Goal: Information Seeking & Learning: Learn about a topic

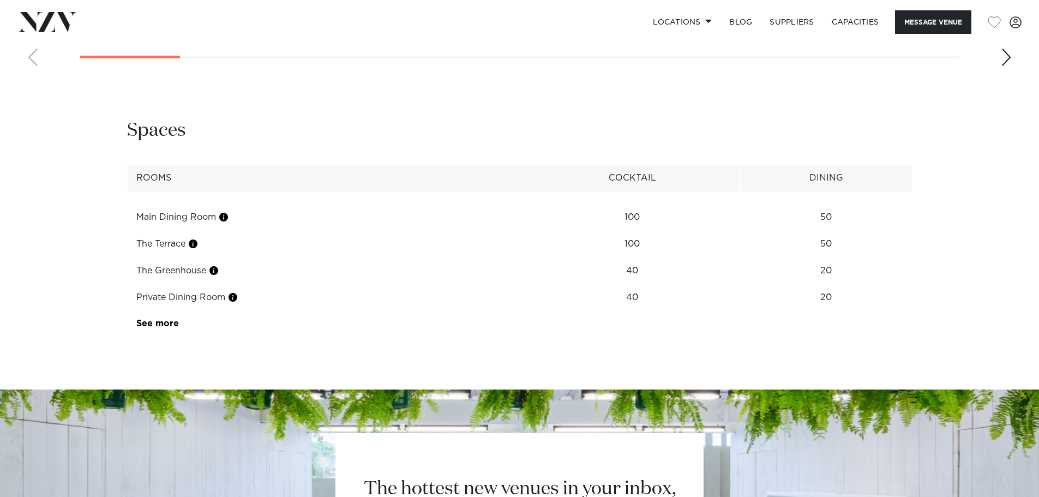
scroll to position [1397, 0]
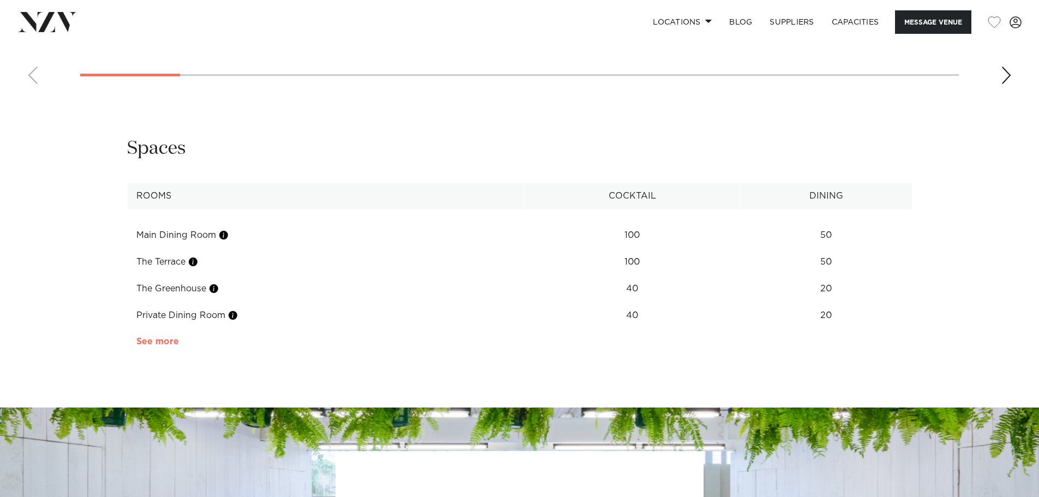
click at [171, 337] on link "See more" at bounding box center [178, 341] width 85 height 9
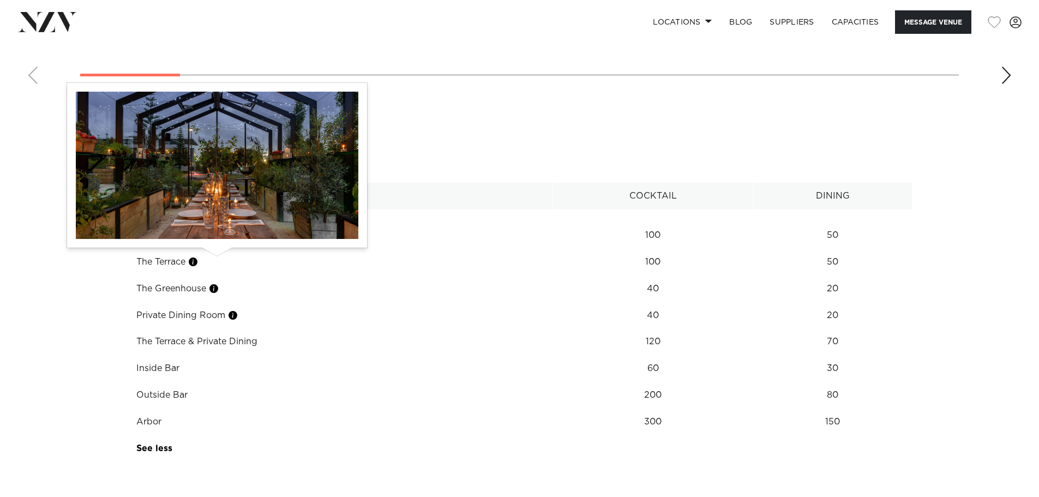
click at [219, 283] on button "button" at bounding box center [213, 288] width 11 height 11
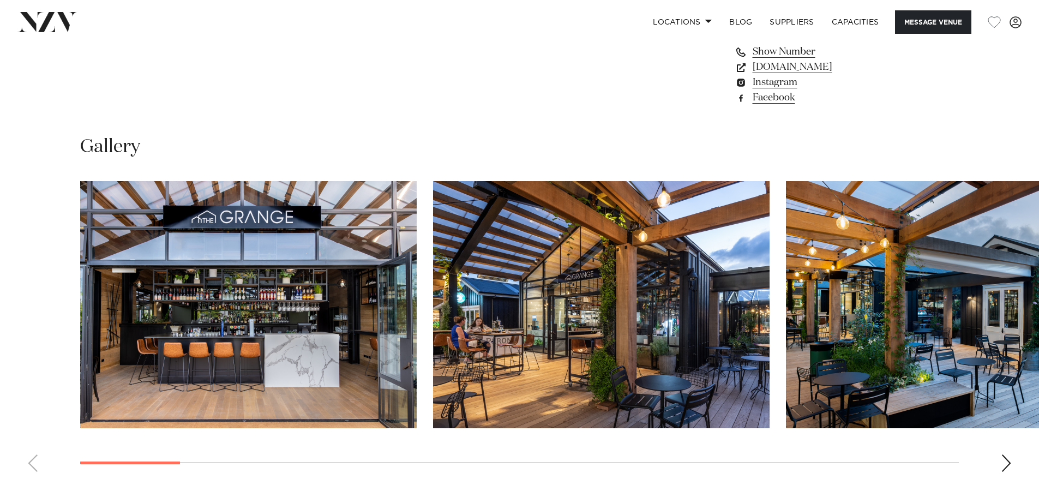
scroll to position [1068, 0]
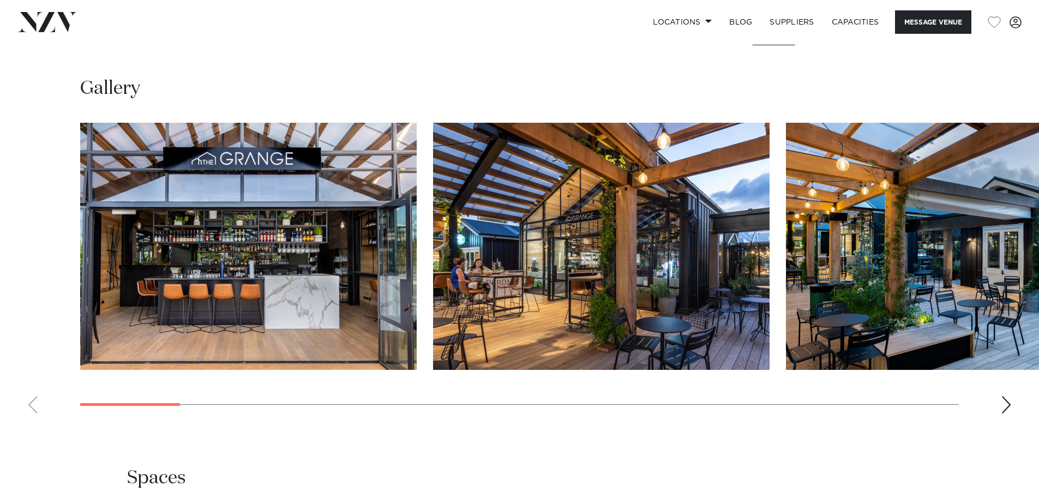
click at [1014, 372] on swiper-container at bounding box center [519, 272] width 1039 height 299
click at [1009, 396] on div "Next slide" at bounding box center [1006, 404] width 11 height 17
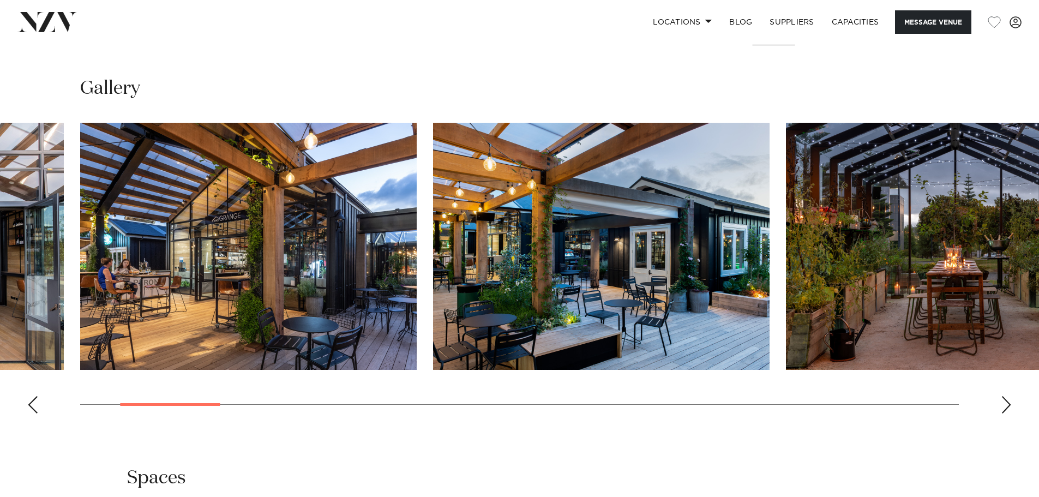
click at [1009, 396] on div "Next slide" at bounding box center [1006, 404] width 11 height 17
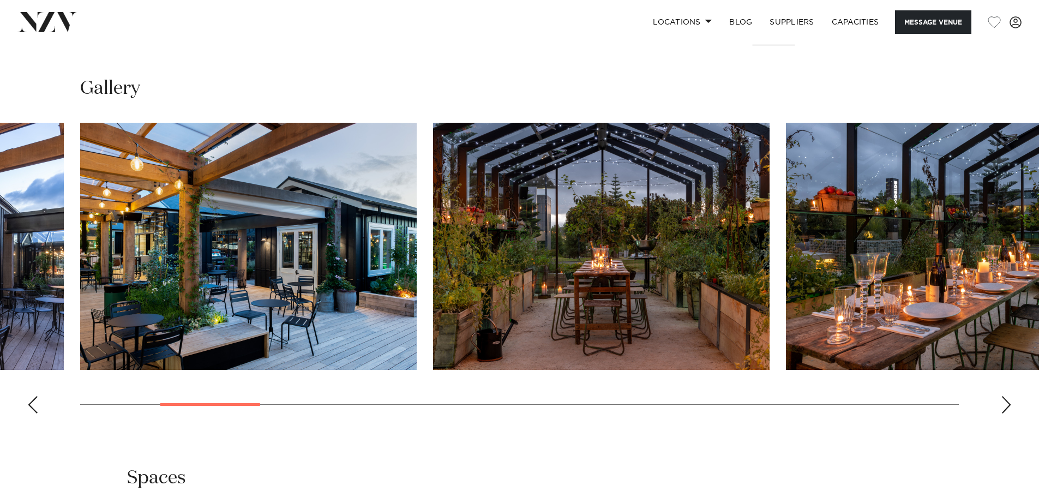
click at [1009, 396] on div "Next slide" at bounding box center [1006, 404] width 11 height 17
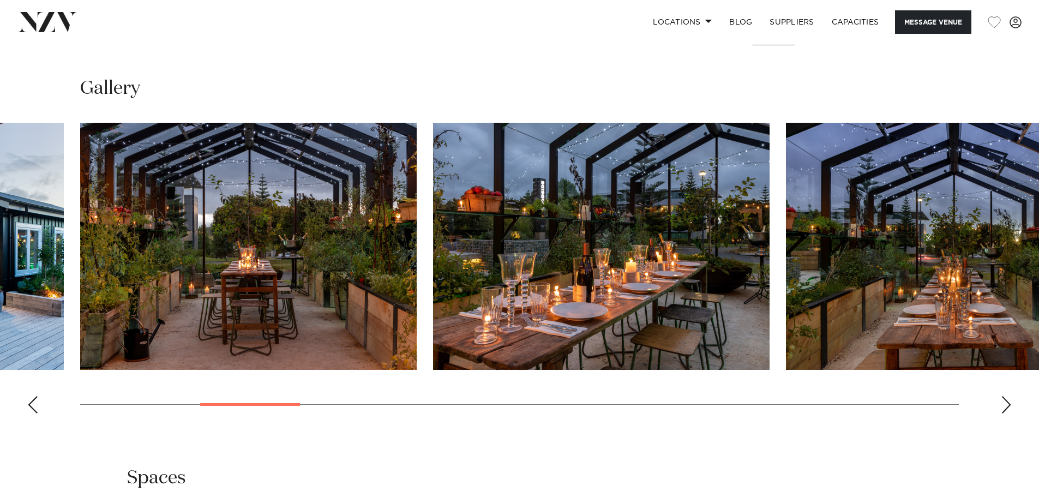
click at [1005, 396] on div "Next slide" at bounding box center [1006, 404] width 11 height 17
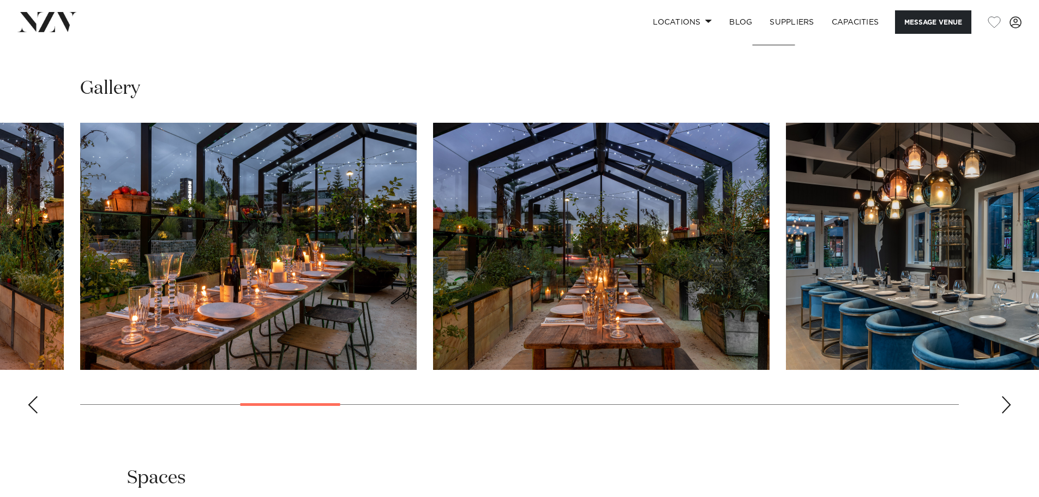
click at [1004, 396] on div "Next slide" at bounding box center [1006, 404] width 11 height 17
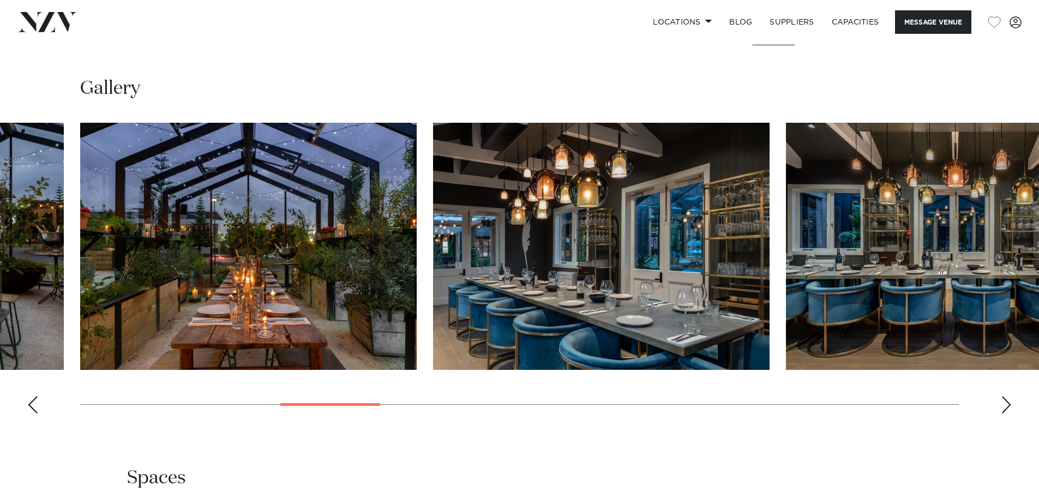
click at [1004, 396] on div "Next slide" at bounding box center [1006, 404] width 11 height 17
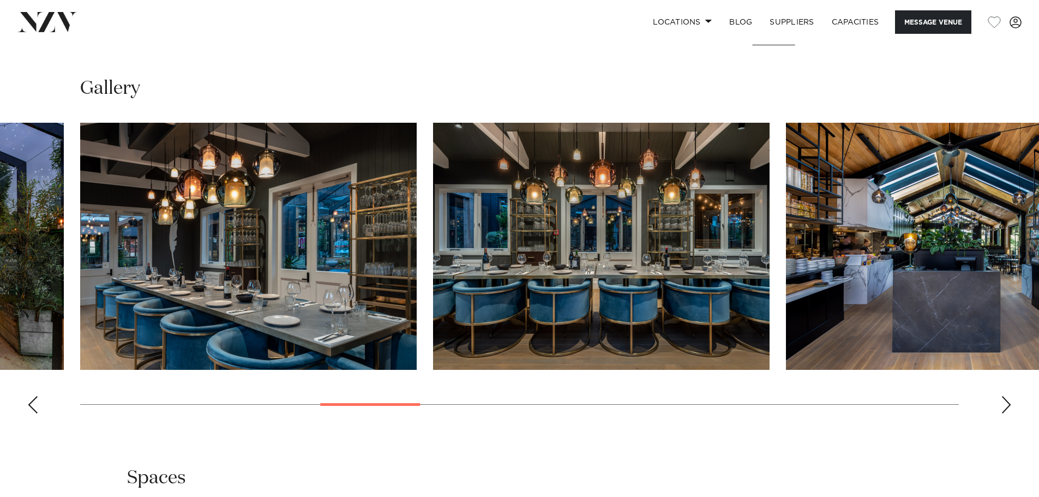
click at [1001, 396] on div "Next slide" at bounding box center [1006, 404] width 11 height 17
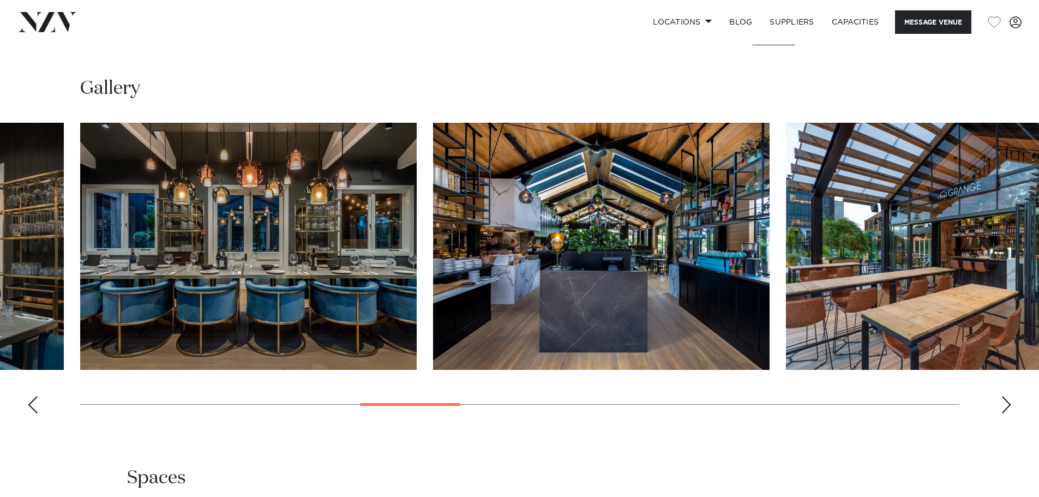
click at [1001, 396] on div "Next slide" at bounding box center [1006, 404] width 11 height 17
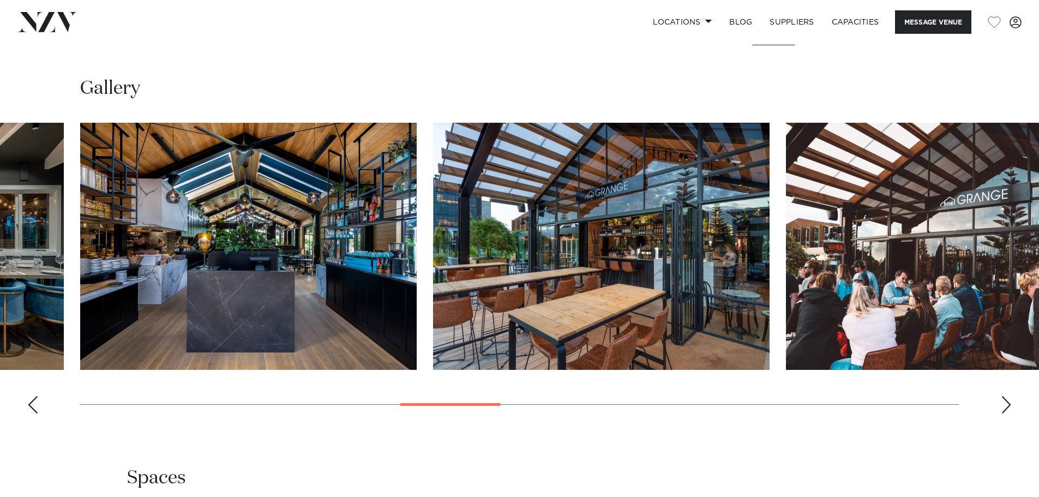
click at [1001, 396] on div "Next slide" at bounding box center [1006, 404] width 11 height 17
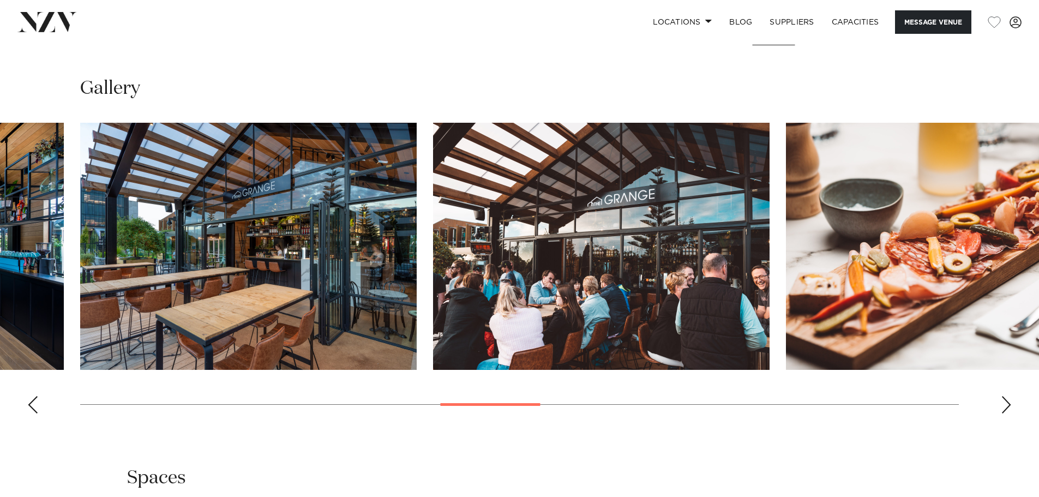
click at [1001, 396] on div "Next slide" at bounding box center [1006, 404] width 11 height 17
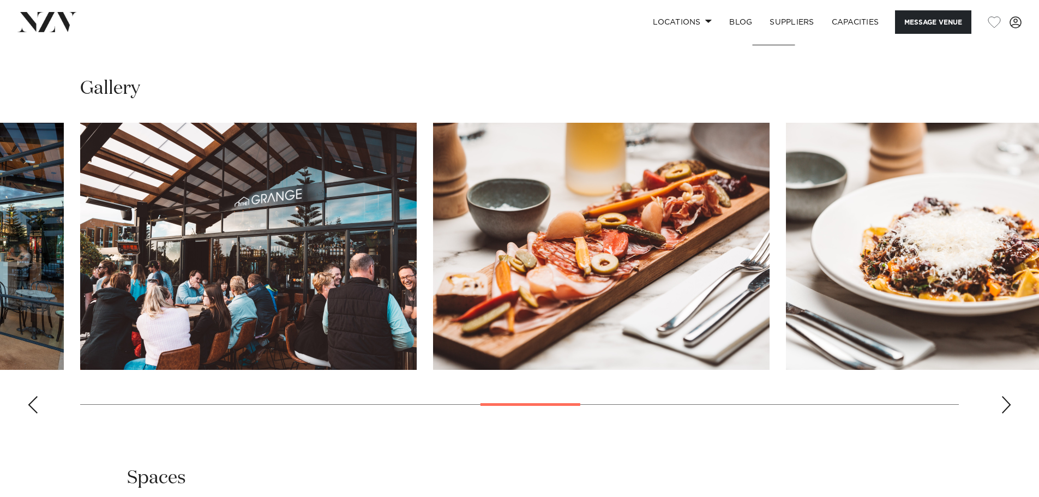
click at [1001, 396] on div "Next slide" at bounding box center [1006, 404] width 11 height 17
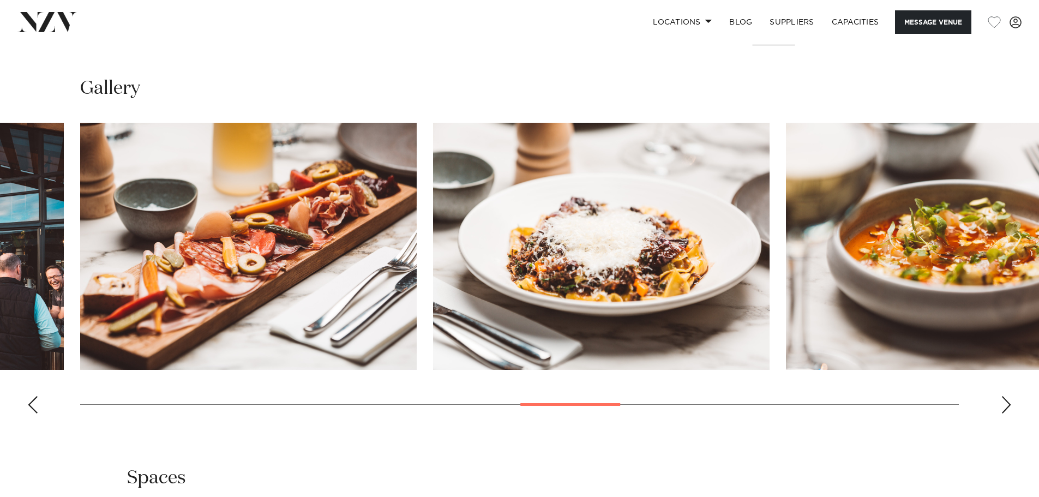
click at [1001, 396] on div "Next slide" at bounding box center [1006, 404] width 11 height 17
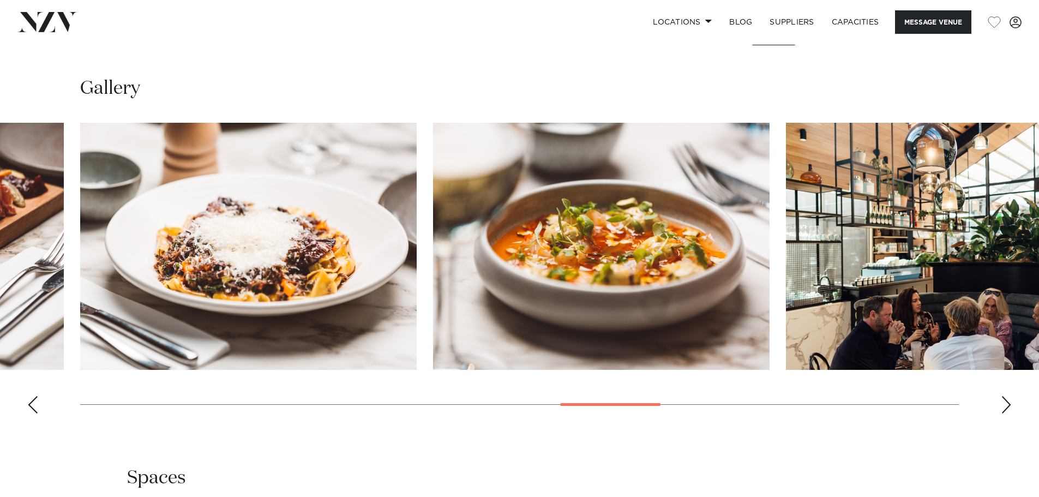
click at [1001, 396] on div "Next slide" at bounding box center [1006, 404] width 11 height 17
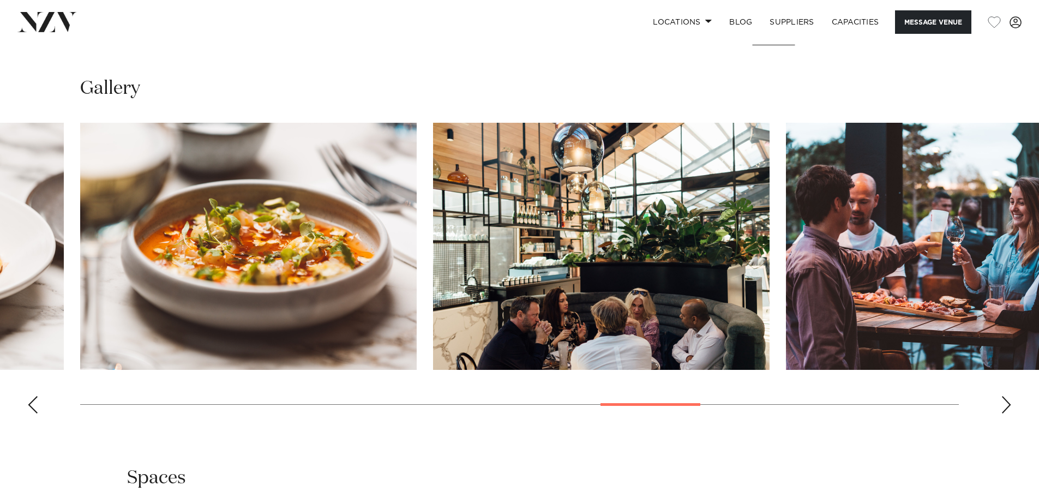
click at [1001, 396] on div "Next slide" at bounding box center [1006, 404] width 11 height 17
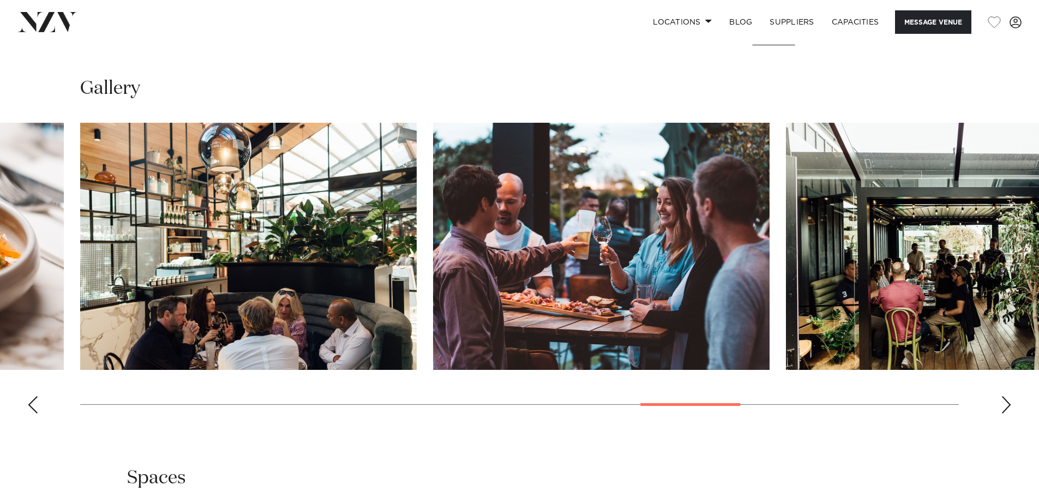
click at [1001, 396] on div "Next slide" at bounding box center [1006, 404] width 11 height 17
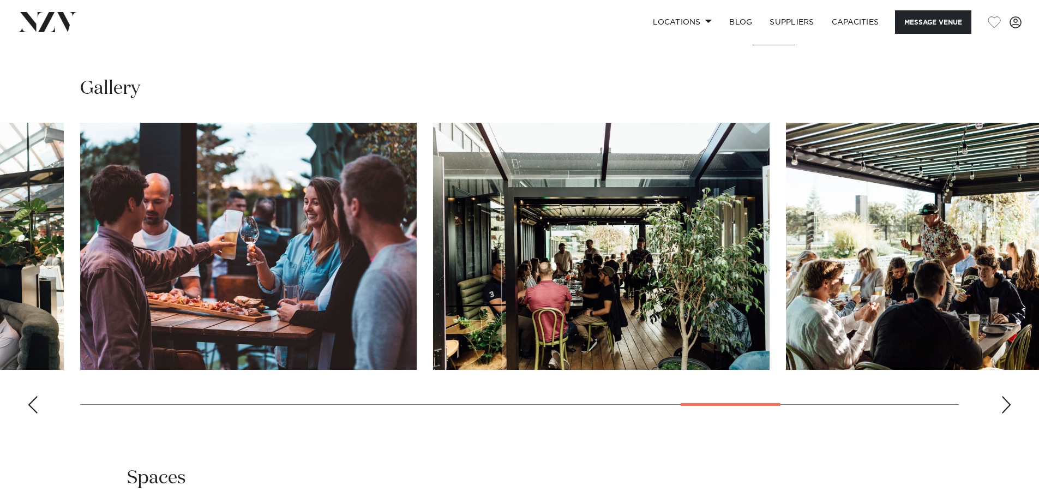
click at [1001, 396] on div "Next slide" at bounding box center [1006, 404] width 11 height 17
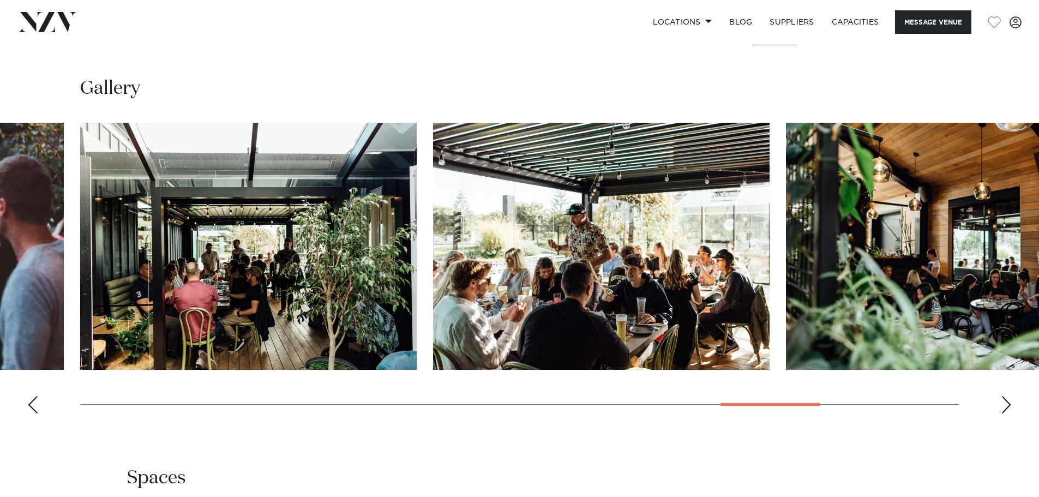
click at [1001, 396] on div "Next slide" at bounding box center [1006, 404] width 11 height 17
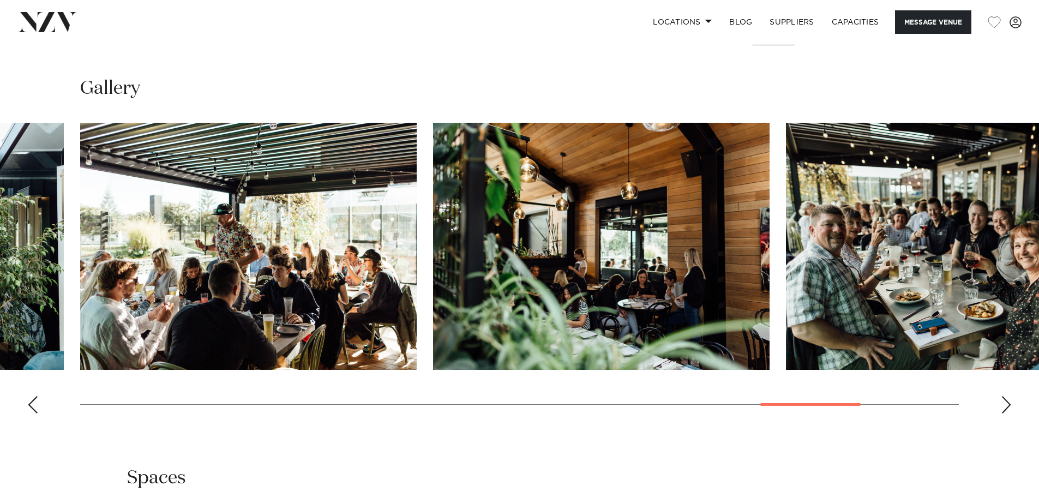
click at [1001, 396] on div "Next slide" at bounding box center [1006, 404] width 11 height 17
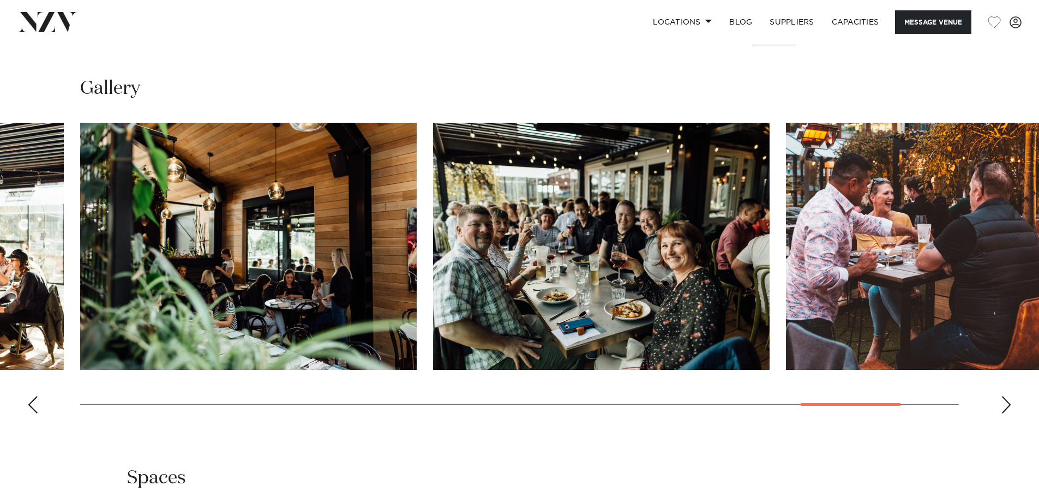
click at [1001, 396] on div "Next slide" at bounding box center [1006, 404] width 11 height 17
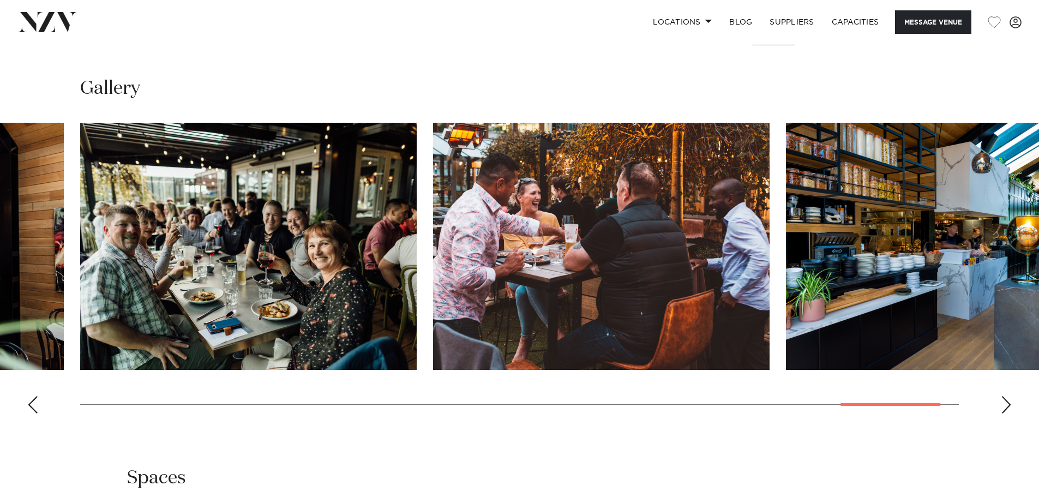
click at [1000, 369] on swiper-container at bounding box center [519, 272] width 1039 height 299
click at [1006, 396] on div "Next slide" at bounding box center [1006, 404] width 11 height 17
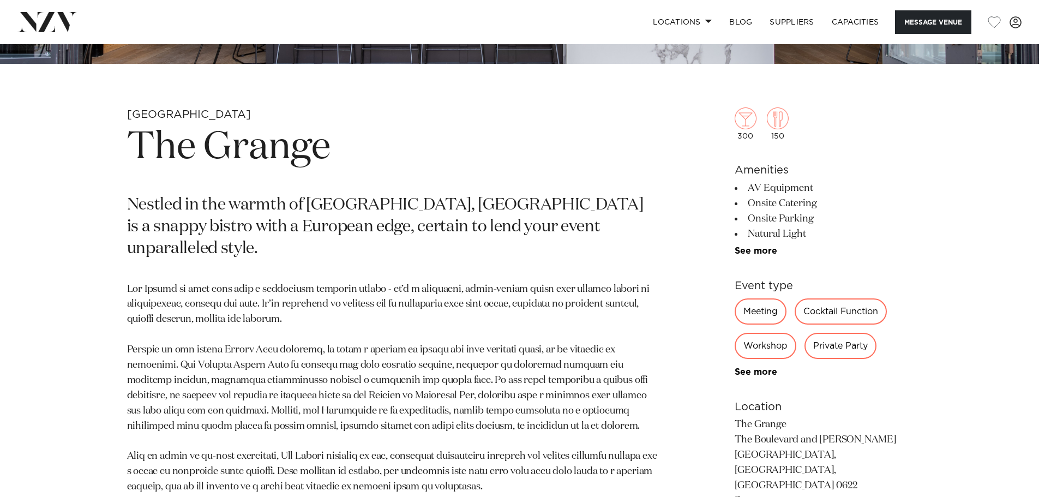
scroll to position [491, 0]
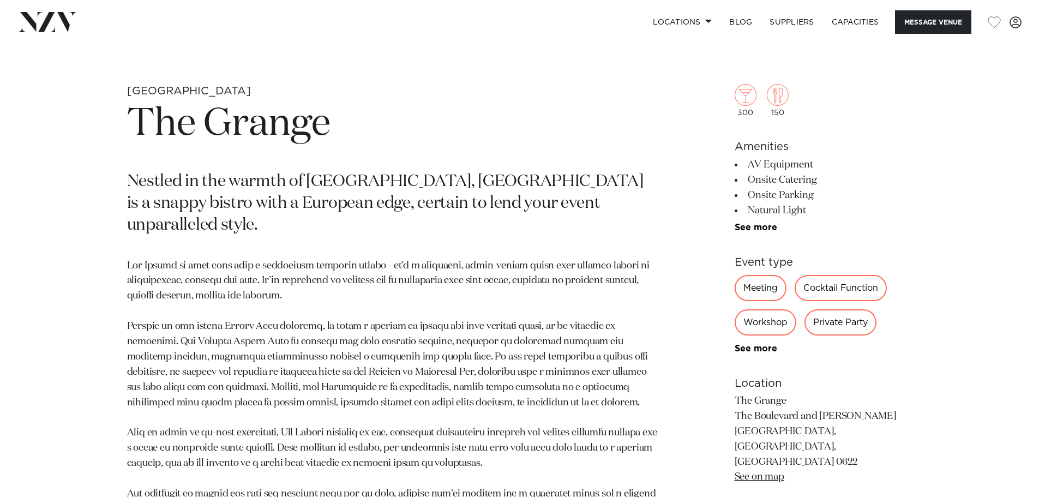
click at [759, 230] on link "See more" at bounding box center [777, 227] width 85 height 9
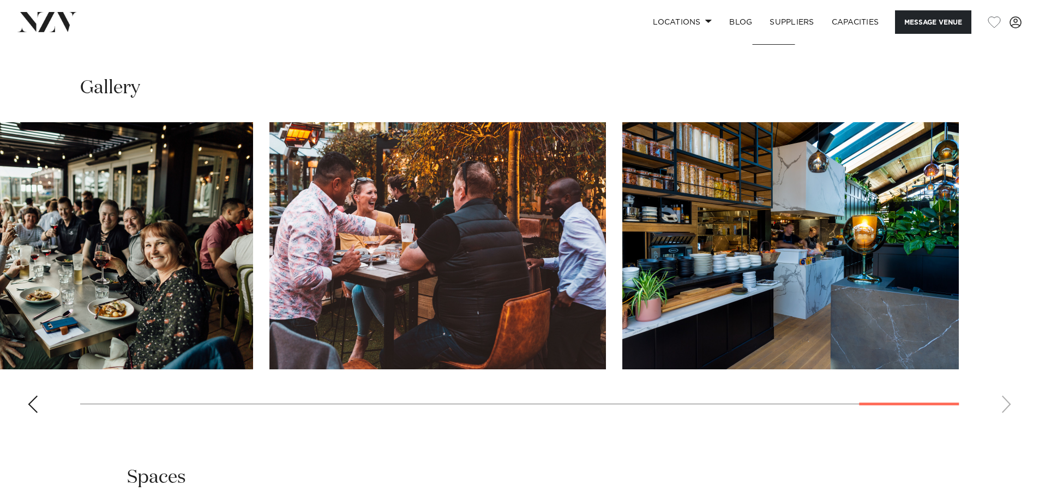
scroll to position [1200, 0]
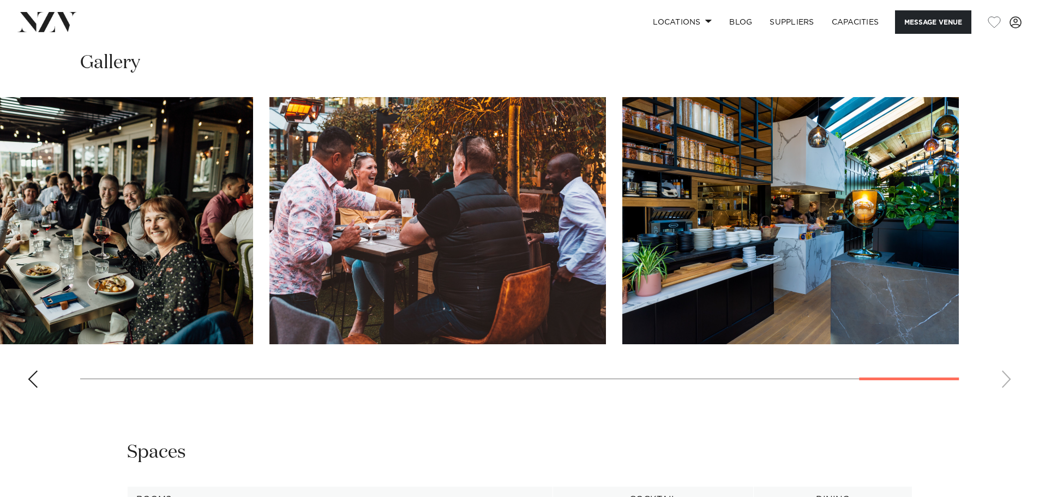
click at [168, 259] on img "20 / 22" at bounding box center [85, 220] width 337 height 247
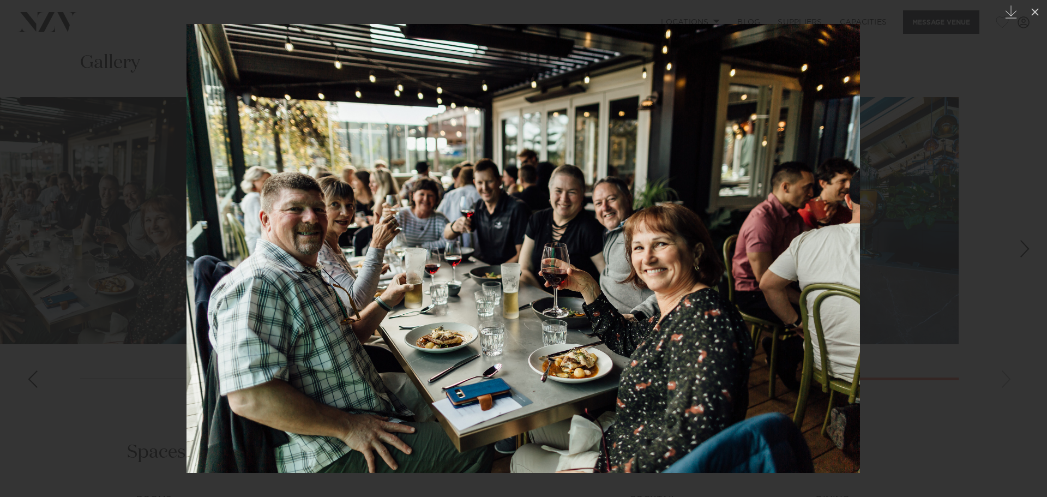
click at [1024, 251] on div "Next slide" at bounding box center [1025, 248] width 15 height 21
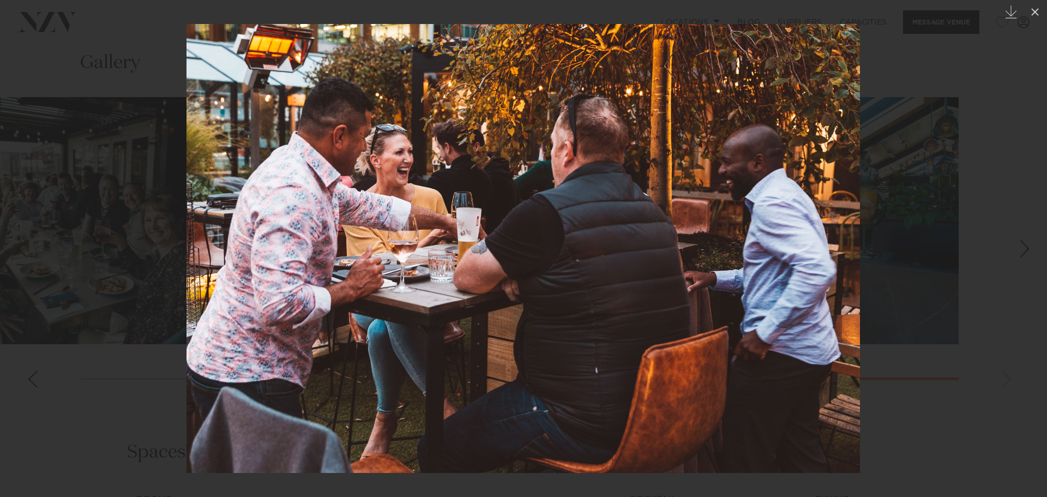
click at [1024, 251] on div "Next slide" at bounding box center [1025, 248] width 15 height 21
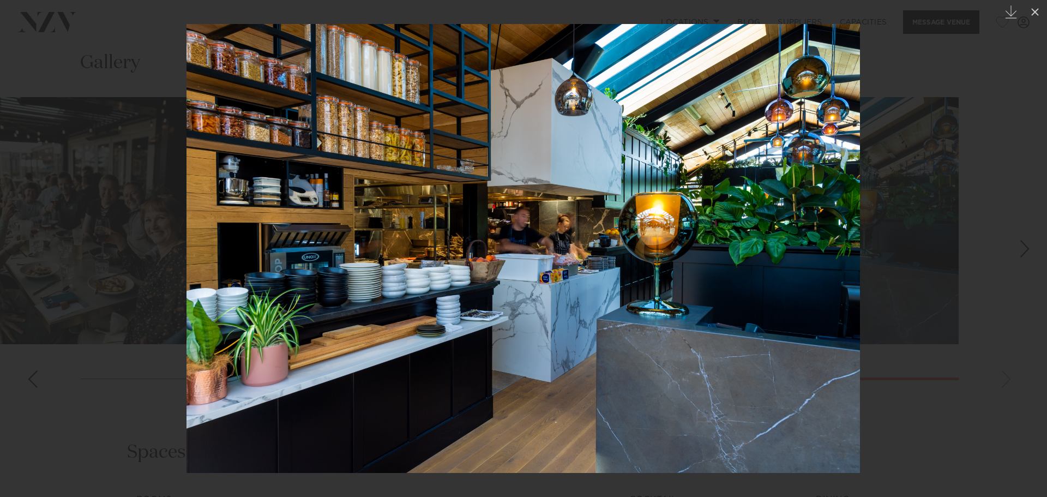
click at [1024, 251] on div "Next slide" at bounding box center [1025, 248] width 15 height 21
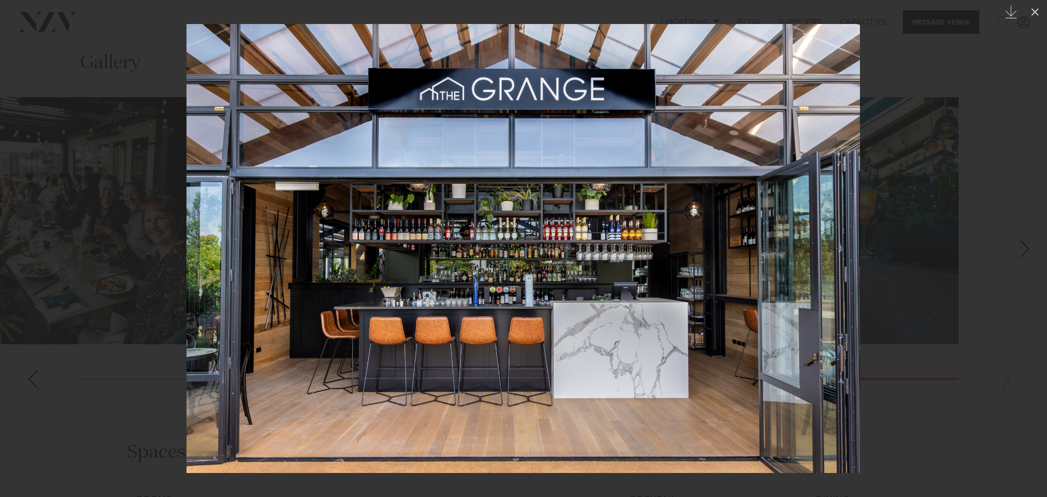
click at [1024, 251] on div "Next slide" at bounding box center [1025, 248] width 15 height 21
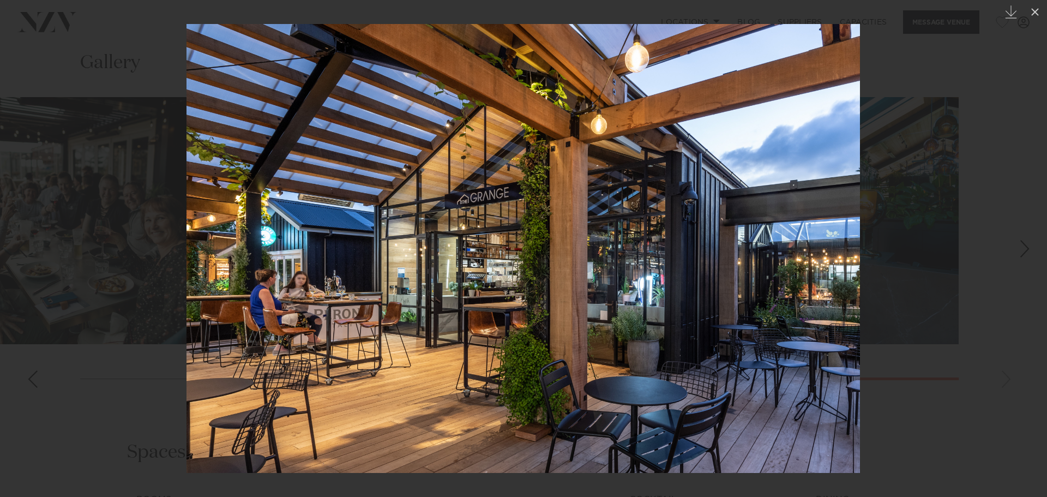
click at [1024, 251] on div "Next slide" at bounding box center [1025, 248] width 15 height 21
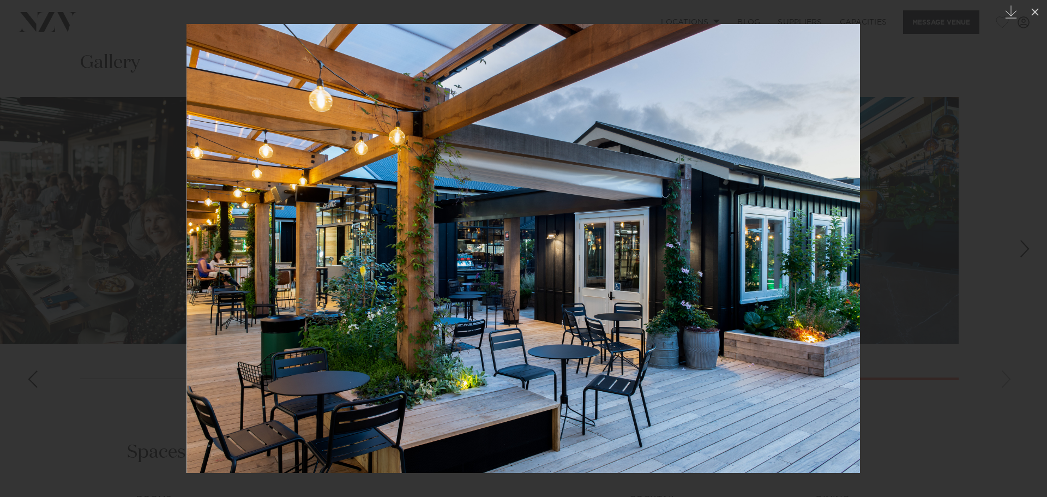
click at [1024, 251] on div "Next slide" at bounding box center [1025, 248] width 15 height 21
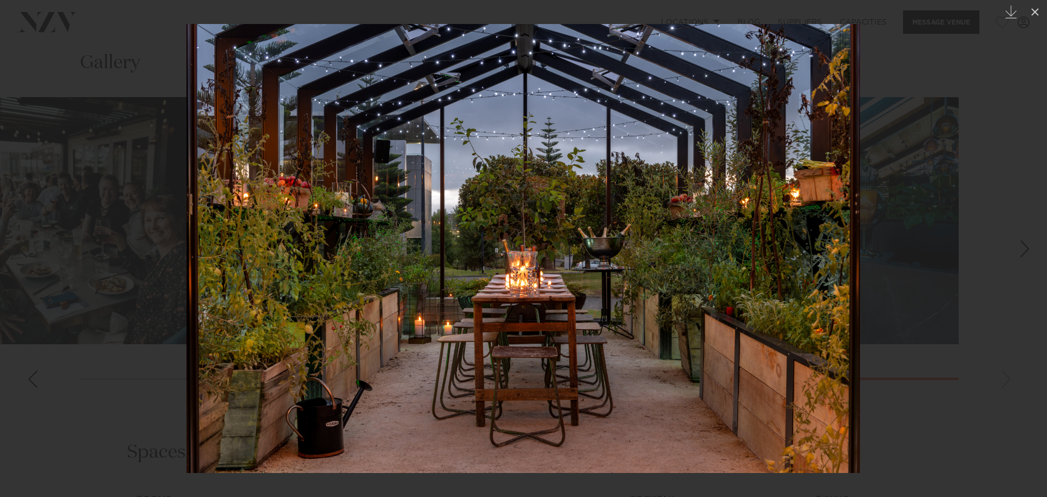
click at [1024, 251] on div "Next slide" at bounding box center [1025, 248] width 15 height 21
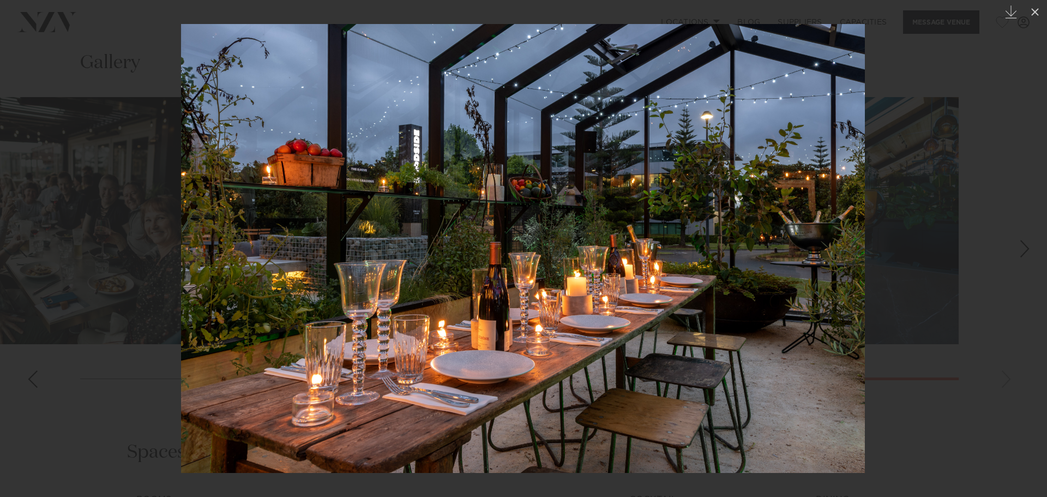
click at [13, 234] on link at bounding box center [19, 248] width 38 height 55
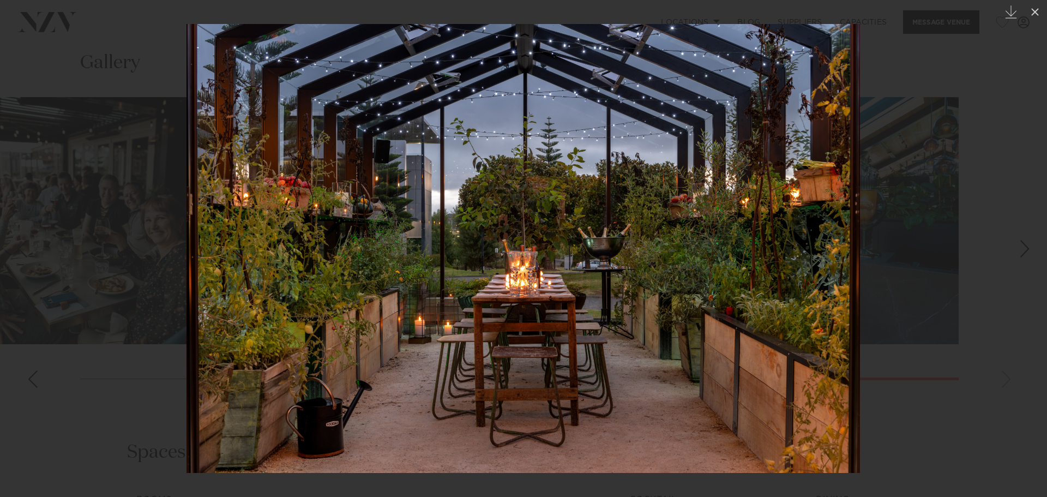
click at [1018, 254] on div "Next slide" at bounding box center [1025, 248] width 15 height 21
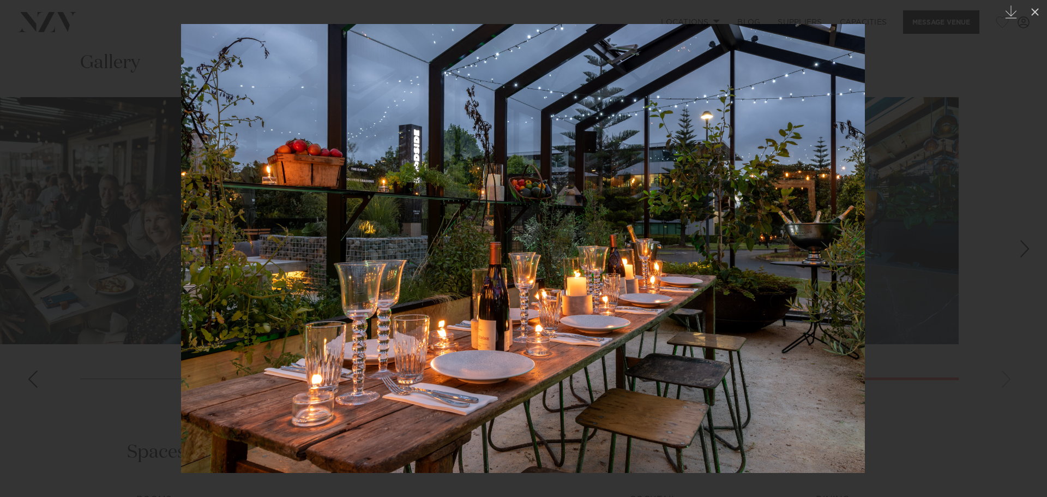
click at [1018, 254] on div "Next slide" at bounding box center [1025, 248] width 15 height 21
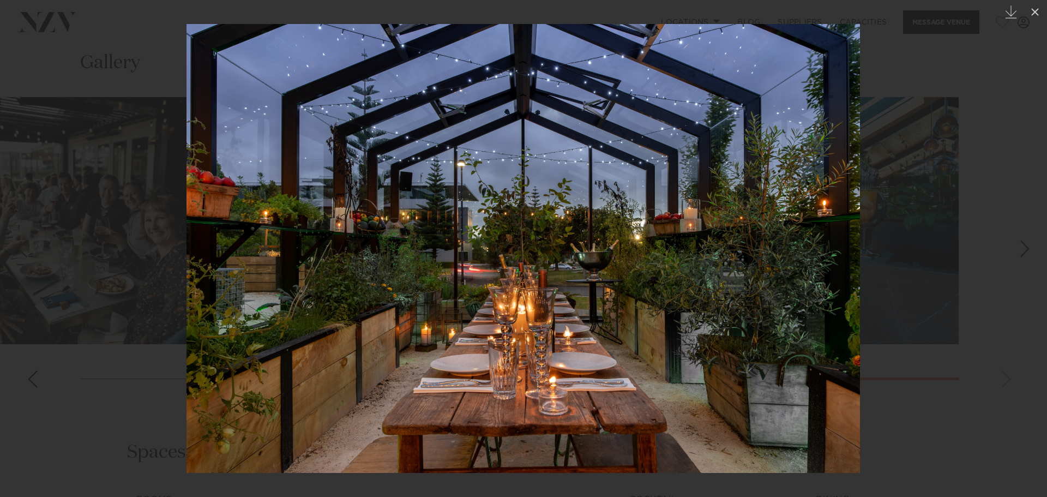
click at [1022, 254] on div "Next slide" at bounding box center [1025, 248] width 15 height 21
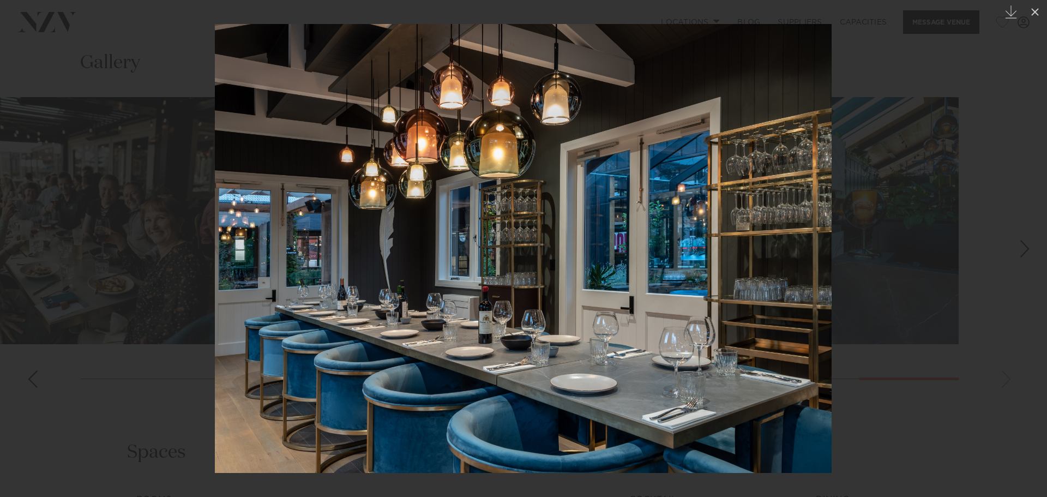
click at [1026, 251] on div "Next slide" at bounding box center [1025, 248] width 15 height 21
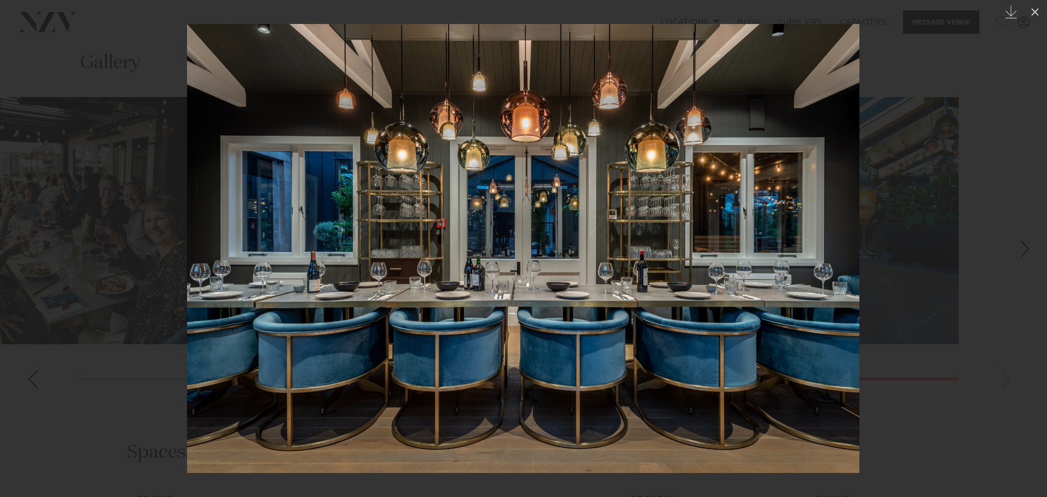
click at [1033, 243] on link at bounding box center [1028, 248] width 38 height 55
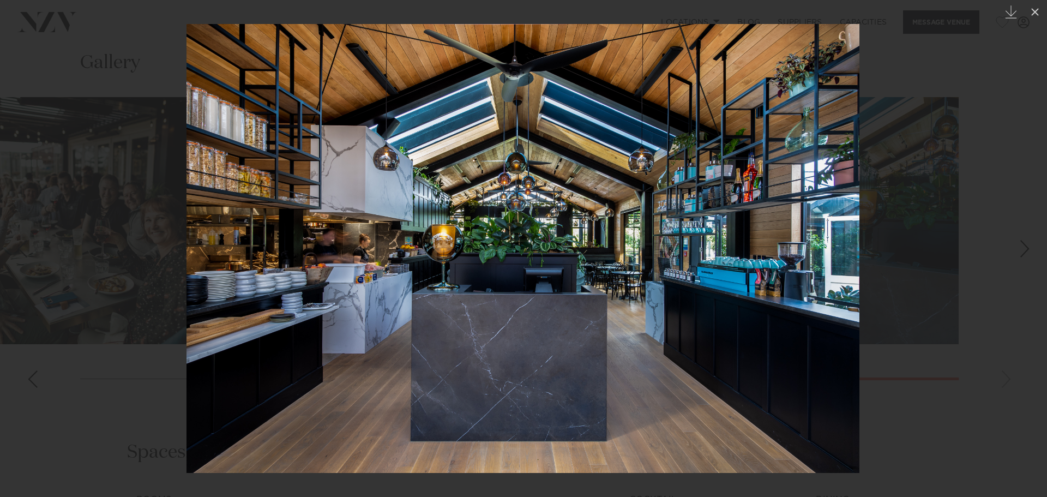
click at [1033, 243] on link at bounding box center [1028, 248] width 38 height 55
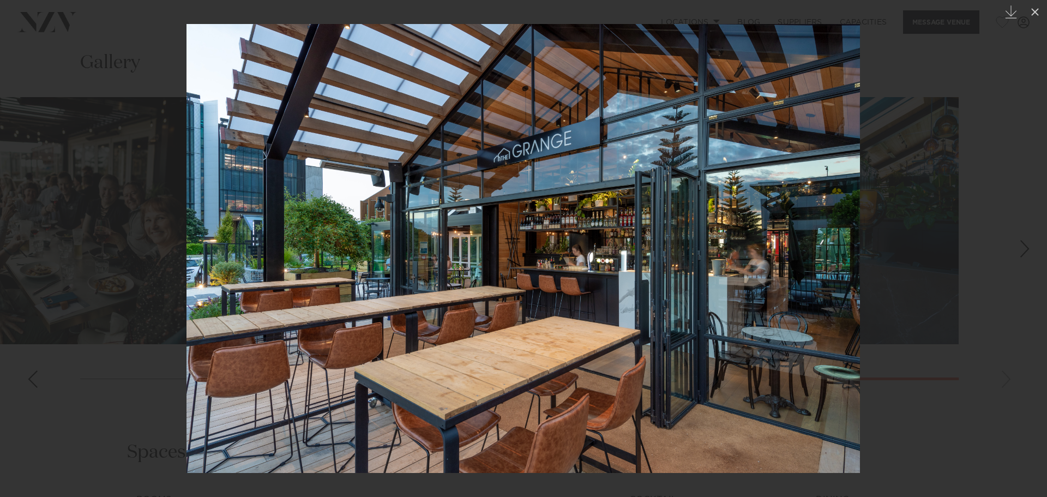
click at [1033, 243] on link at bounding box center [1028, 248] width 38 height 55
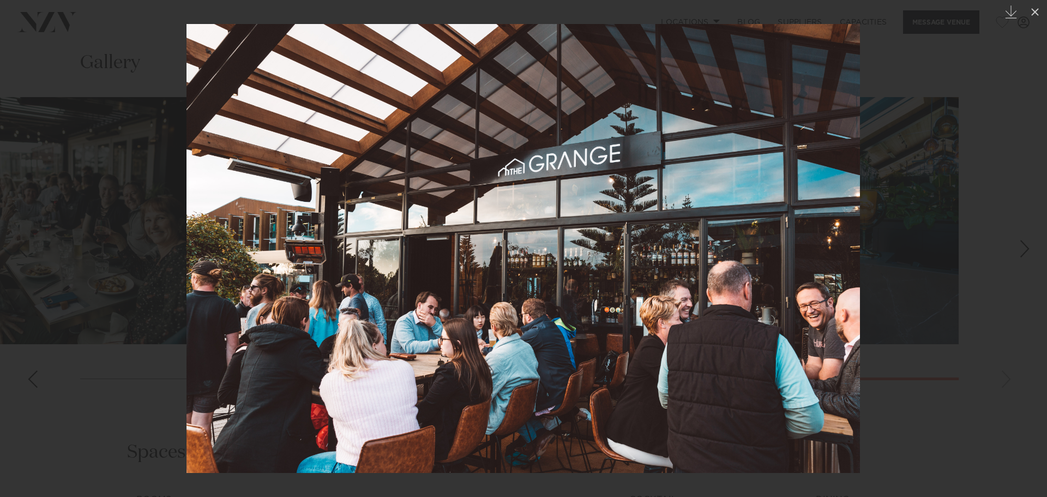
click at [1033, 243] on link at bounding box center [1028, 248] width 38 height 55
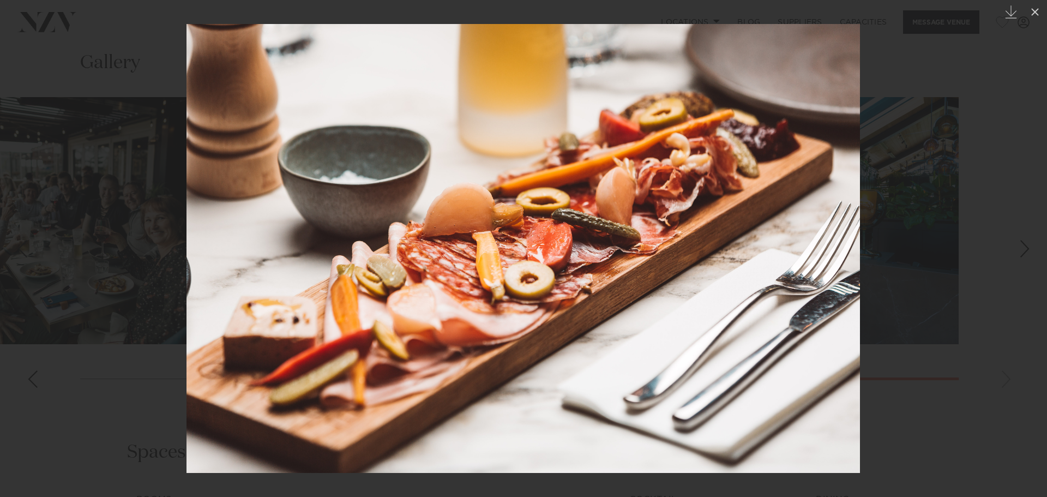
click at [969, 135] on div at bounding box center [523, 248] width 1047 height 497
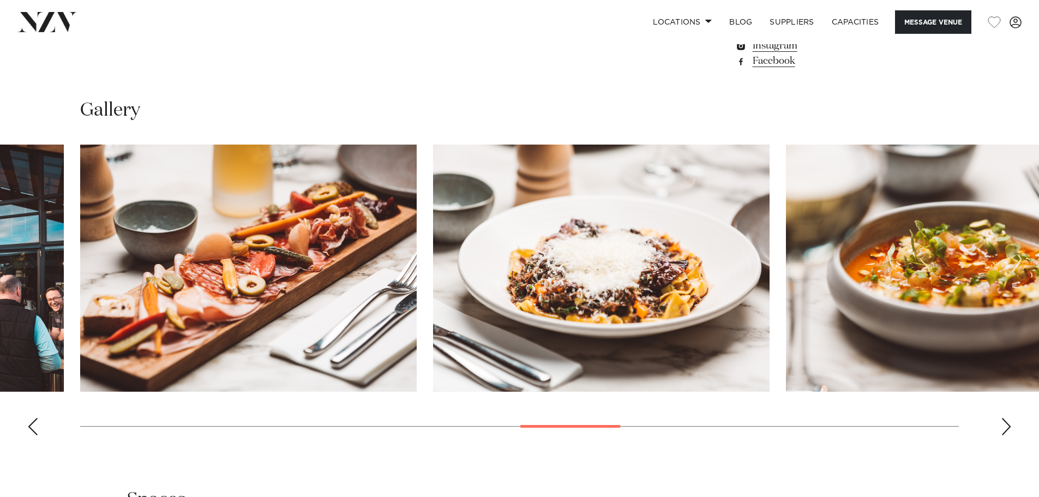
scroll to position [1309, 0]
